Goal: Find specific page/section

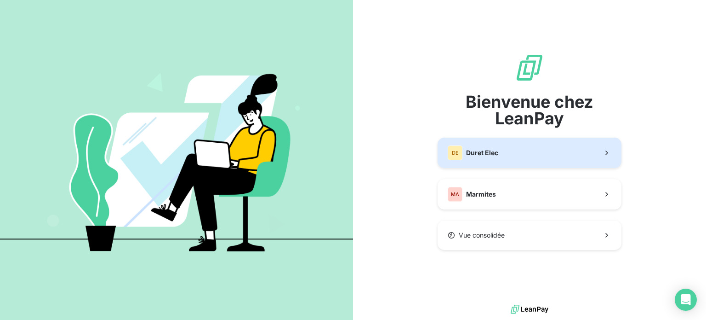
click at [521, 160] on button "DE Duret Elec" at bounding box center [530, 152] width 184 height 30
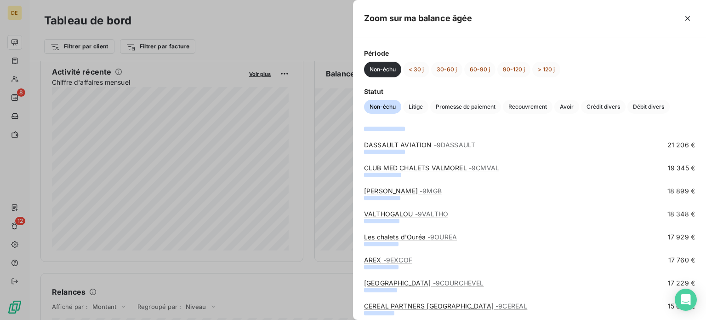
scroll to position [460, 0]
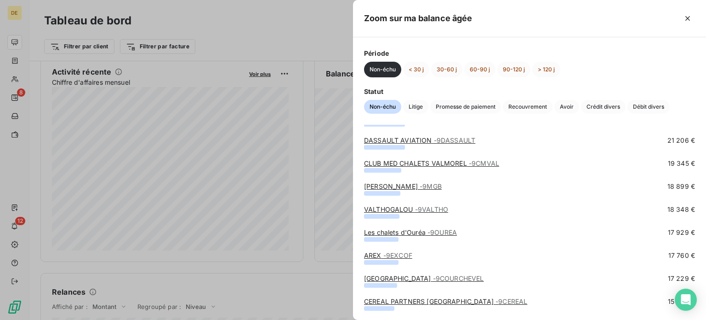
click at [252, 24] on div at bounding box center [353, 160] width 706 height 320
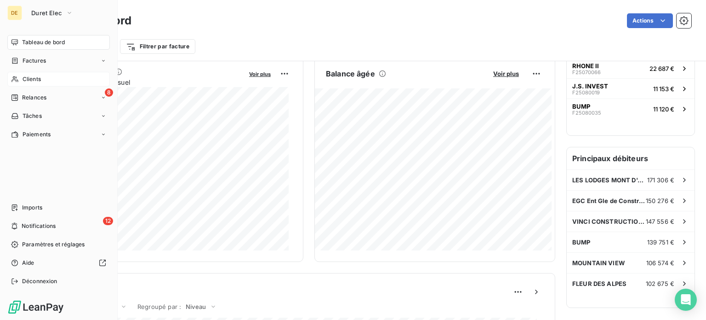
click at [32, 82] on span "Clients" at bounding box center [32, 79] width 18 height 8
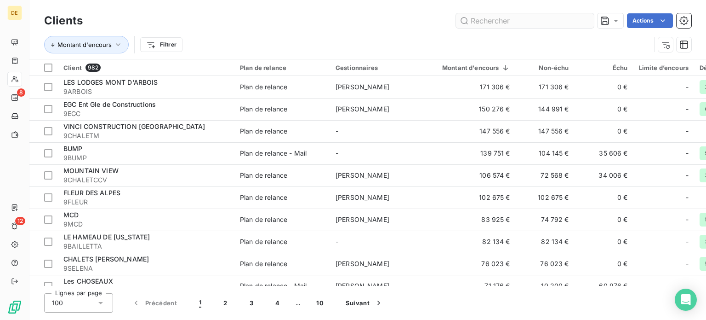
click at [499, 18] on input "text" at bounding box center [525, 20] width 138 height 15
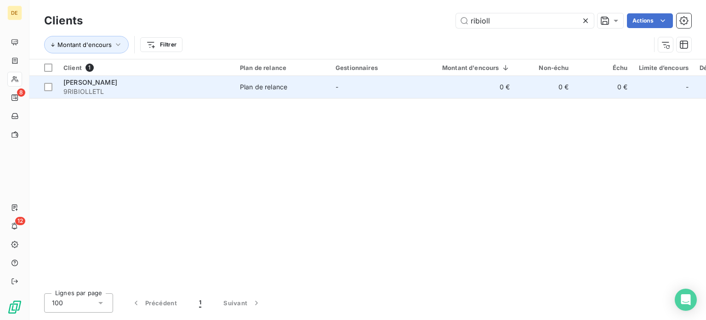
type input "ribioll"
click at [263, 92] on td "Plan de relance" at bounding box center [283, 87] width 96 height 22
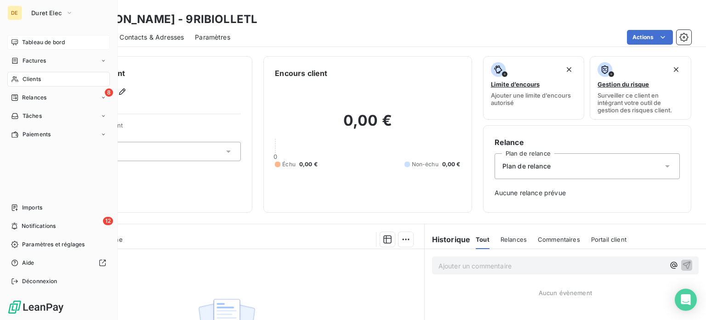
click at [50, 46] on span "Tableau de bord" at bounding box center [43, 42] width 43 height 8
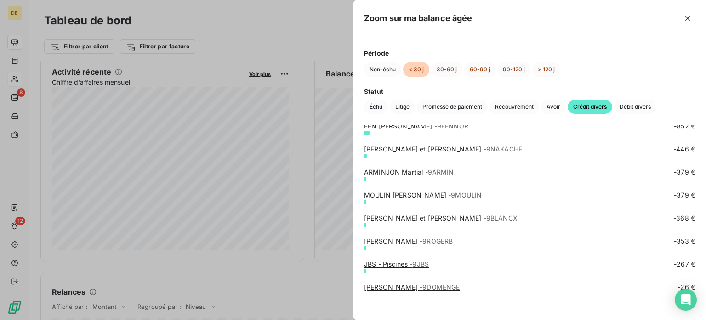
scroll to position [68, 0]
